Goal: Find contact information

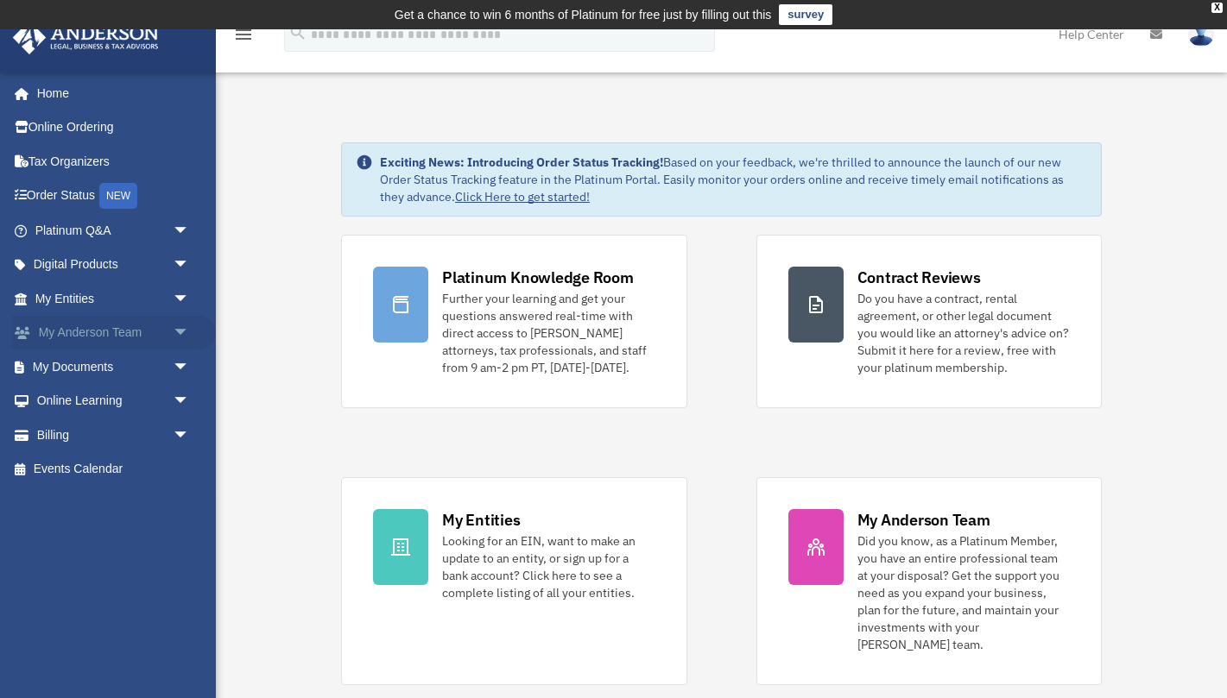
click at [83, 337] on link "My Anderson Team arrow_drop_down" at bounding box center [114, 333] width 204 height 35
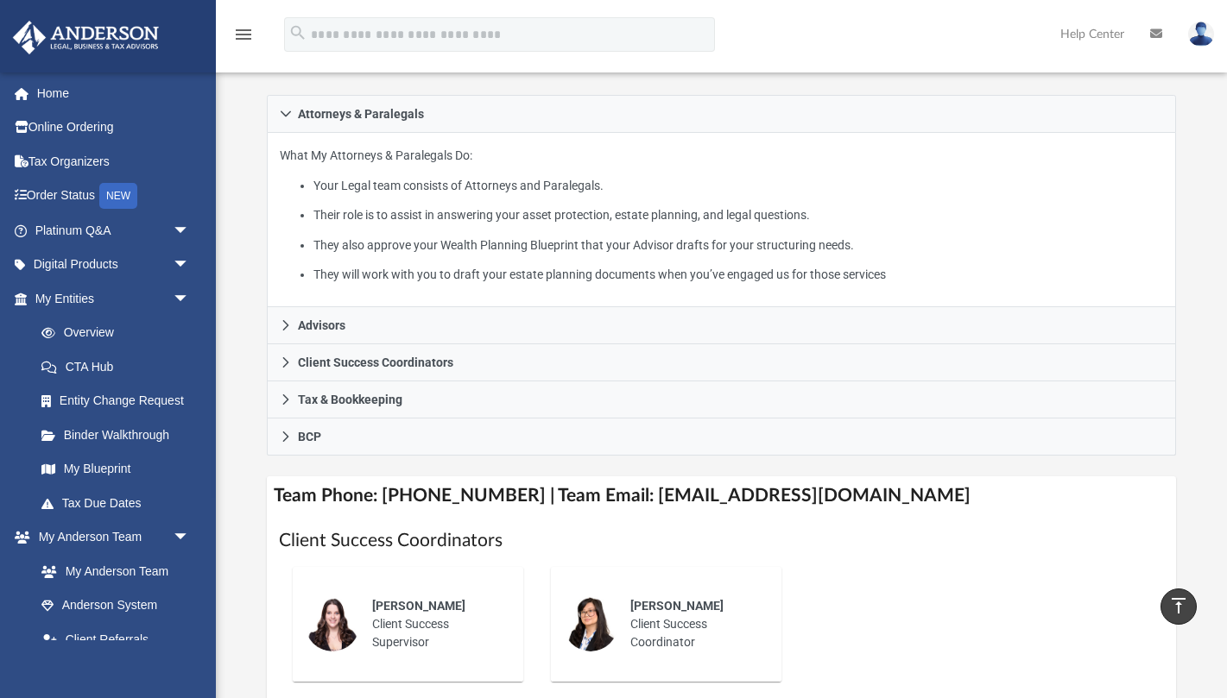
scroll to position [299, 0]
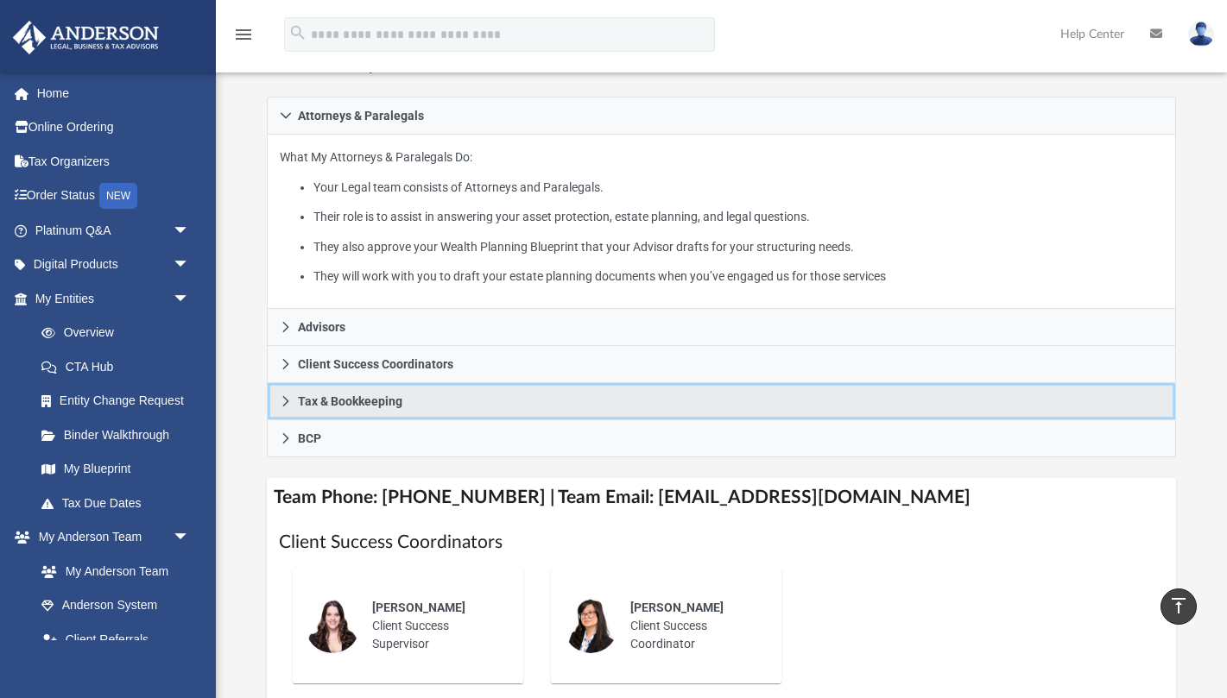
click at [280, 408] on icon at bounding box center [286, 401] width 12 height 12
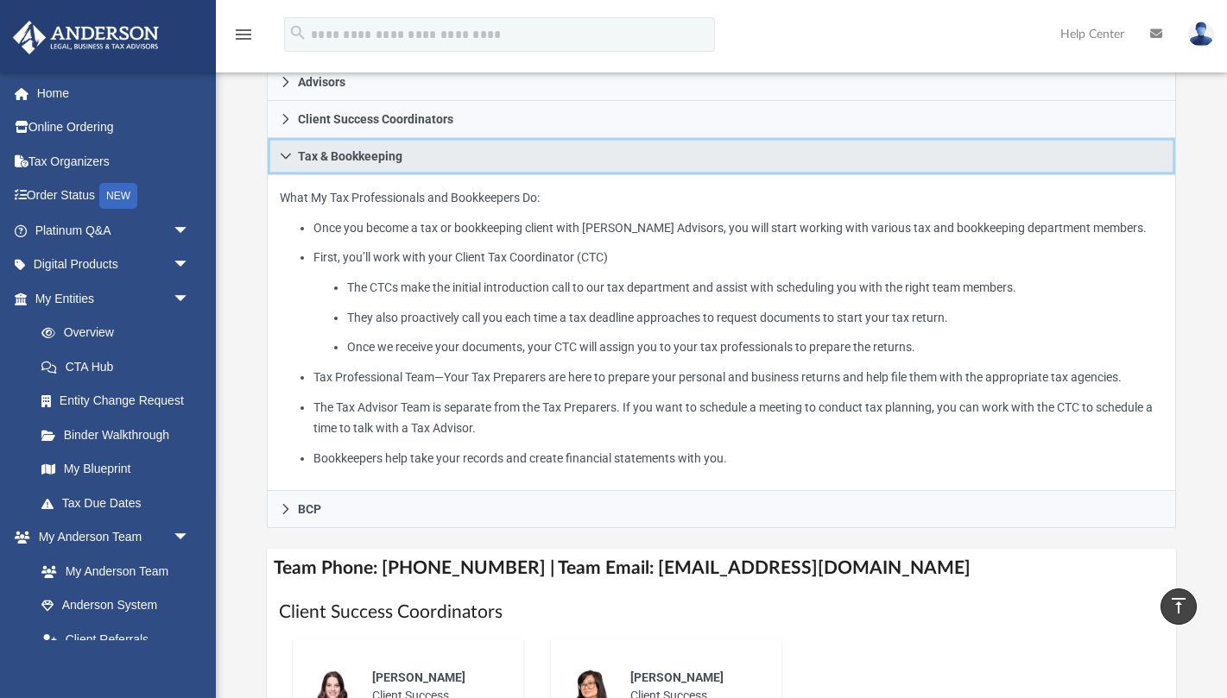
scroll to position [367, 0]
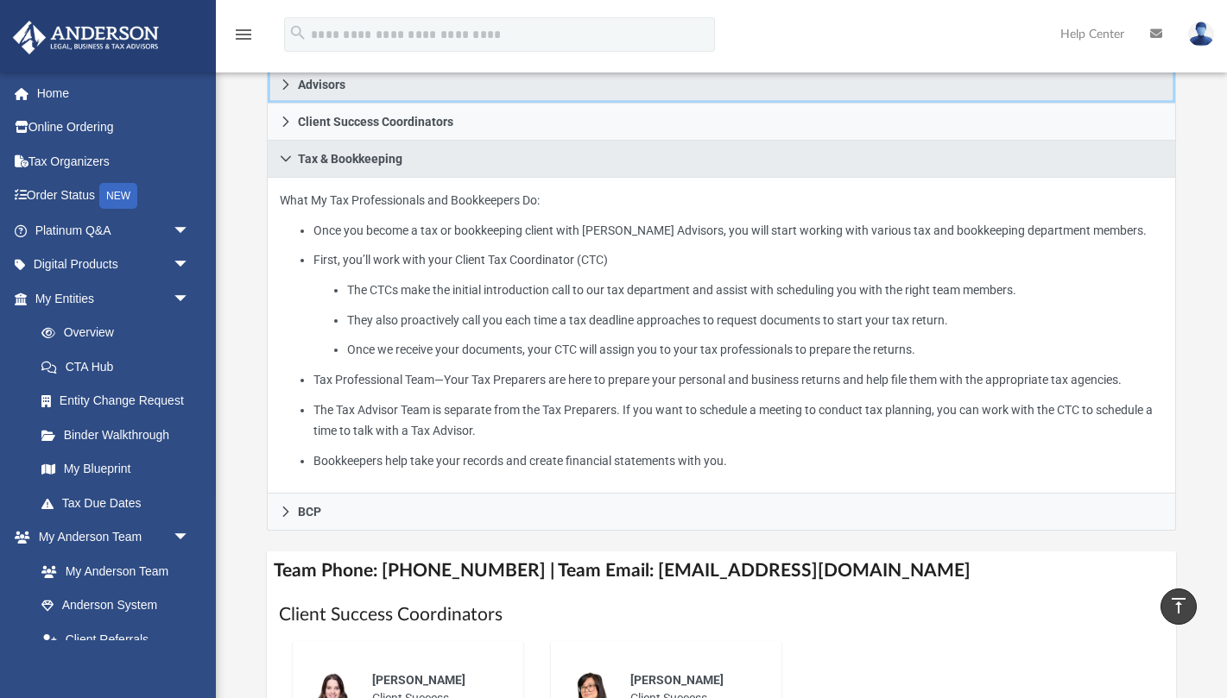
click at [288, 91] on icon at bounding box center [286, 85] width 12 height 12
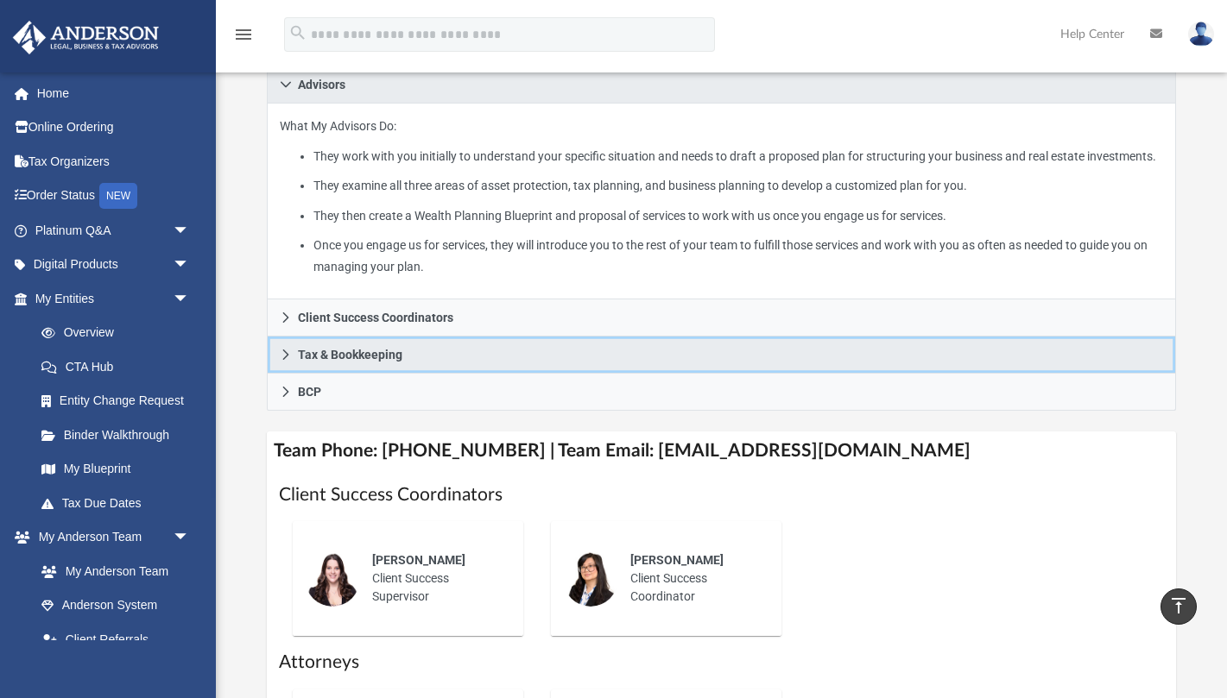
click at [285, 361] on icon at bounding box center [286, 355] width 12 height 12
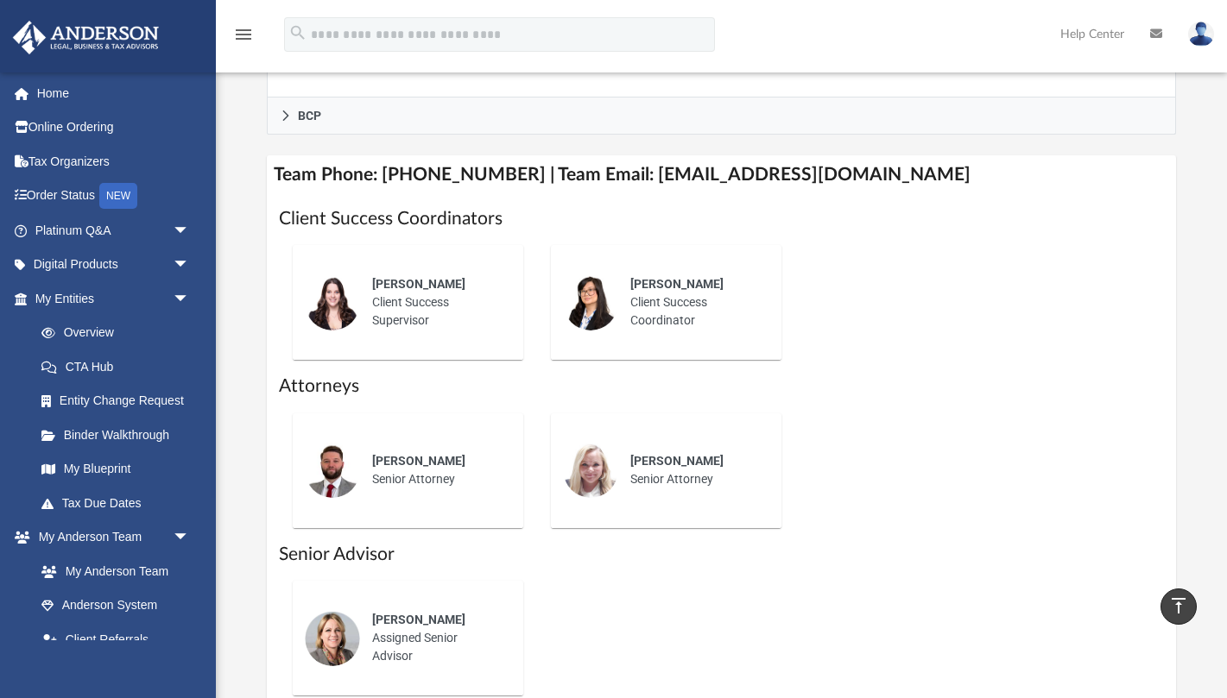
scroll to position [765, 0]
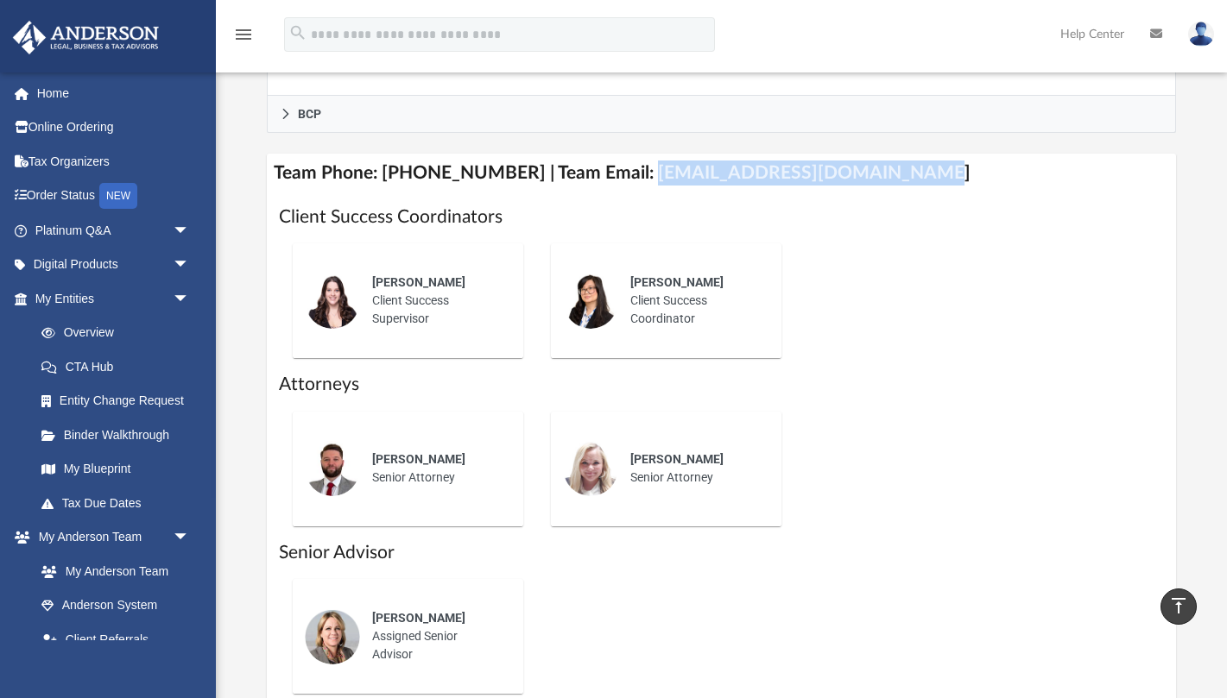
drag, startPoint x: 883, startPoint y: 196, endPoint x: 621, endPoint y: 200, distance: 262.5
click at [621, 193] on h4 "Team Phone: [PHONE_NUMBER] | Team Email: [EMAIL_ADDRESS][DOMAIN_NAME]" at bounding box center [722, 173] width 910 height 39
copy h4 "[EMAIL_ADDRESS][DOMAIN_NAME]"
